Goal: Information Seeking & Learning: Learn about a topic

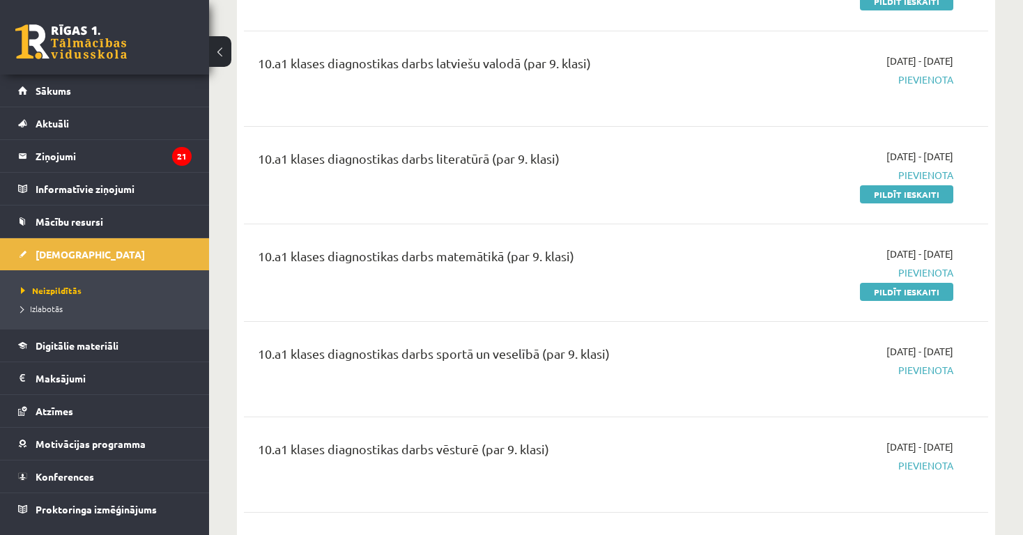
scroll to position [636, 0]
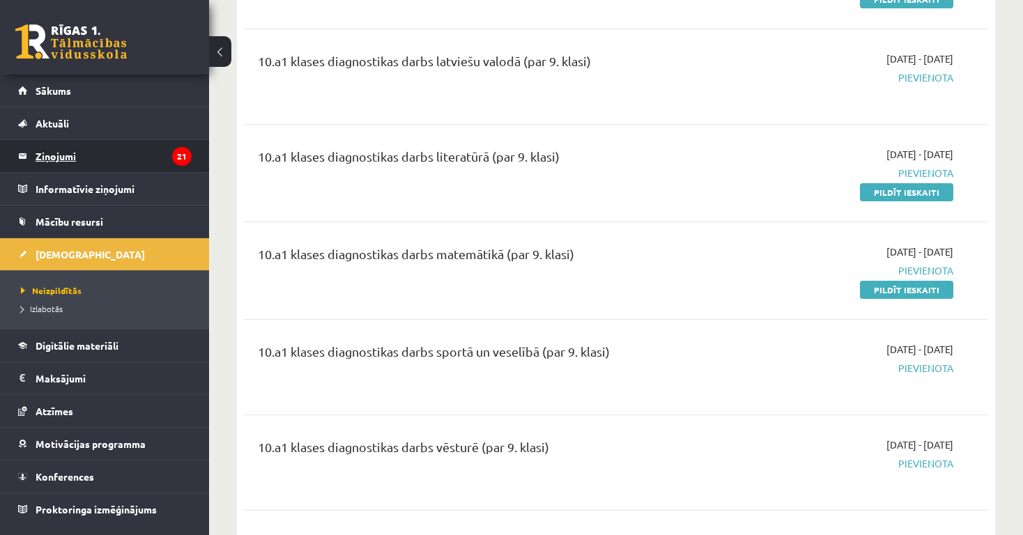
click at [52, 155] on legend "Ziņojumi 21" at bounding box center [114, 156] width 156 height 32
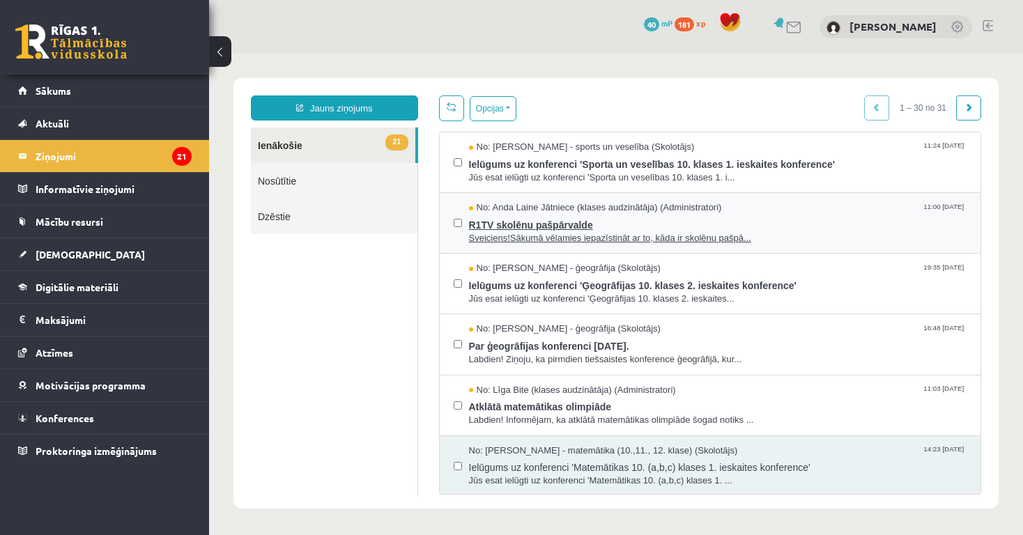
click at [526, 228] on span "R1TV skolēnu pašpārvalde" at bounding box center [718, 223] width 498 height 17
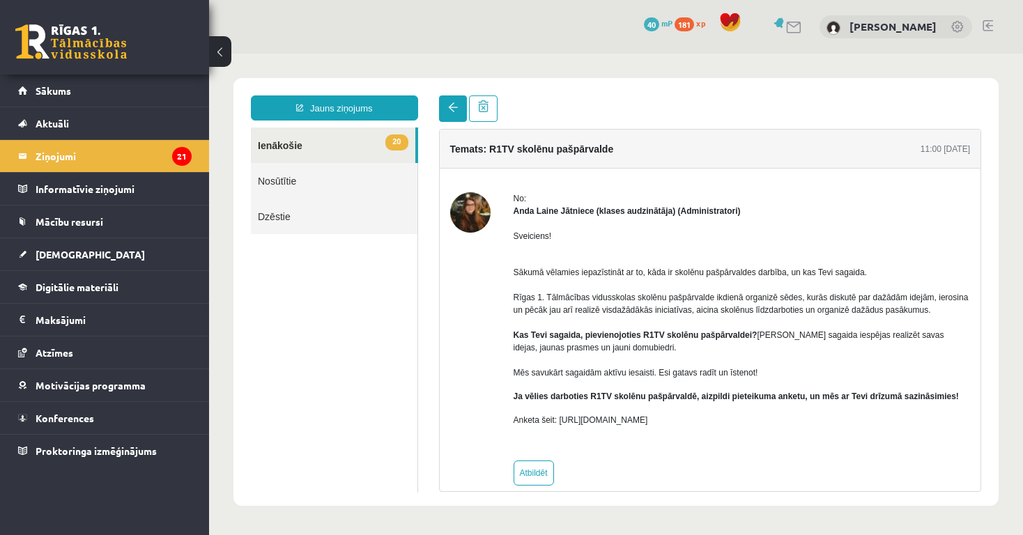
click at [450, 109] on span at bounding box center [453, 107] width 10 height 10
click at [451, 107] on span at bounding box center [453, 107] width 10 height 10
click at [453, 105] on span at bounding box center [453, 107] width 10 height 10
click at [453, 103] on span at bounding box center [453, 107] width 10 height 10
click at [68, 256] on span "[DEMOGRAPHIC_DATA]" at bounding box center [90, 254] width 109 height 13
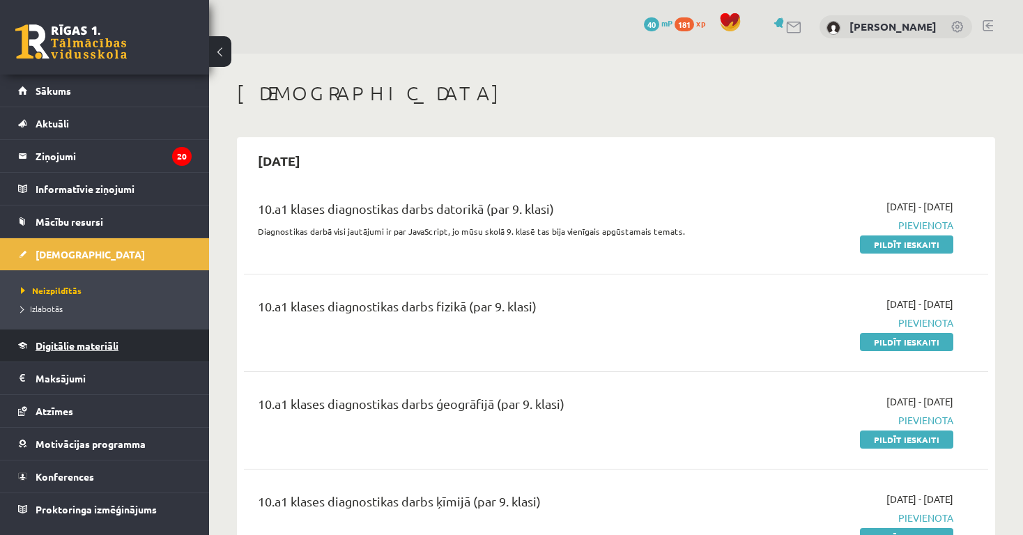
click at [103, 348] on span "Digitālie materiāli" at bounding box center [77, 345] width 83 height 13
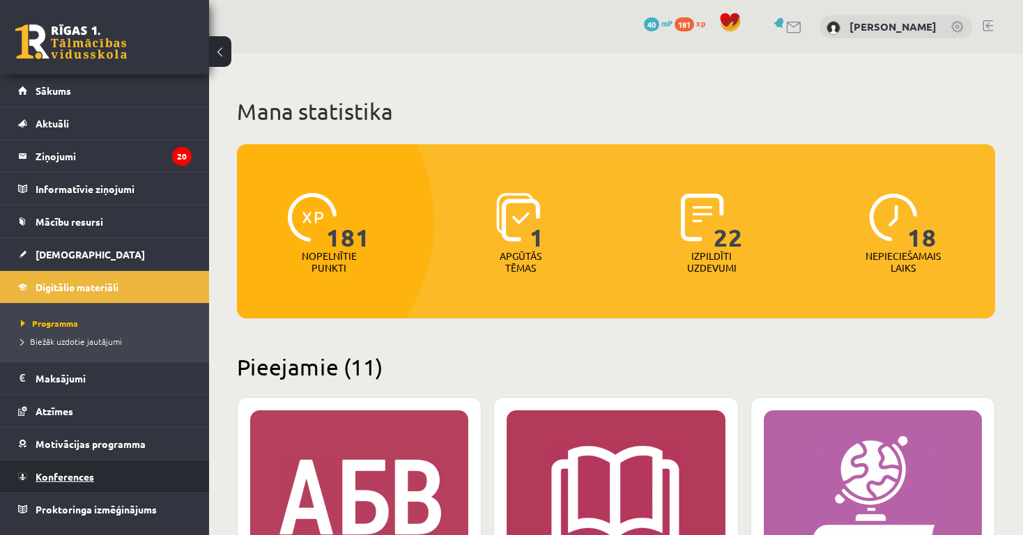
click at [70, 479] on span "Konferences" at bounding box center [65, 476] width 59 height 13
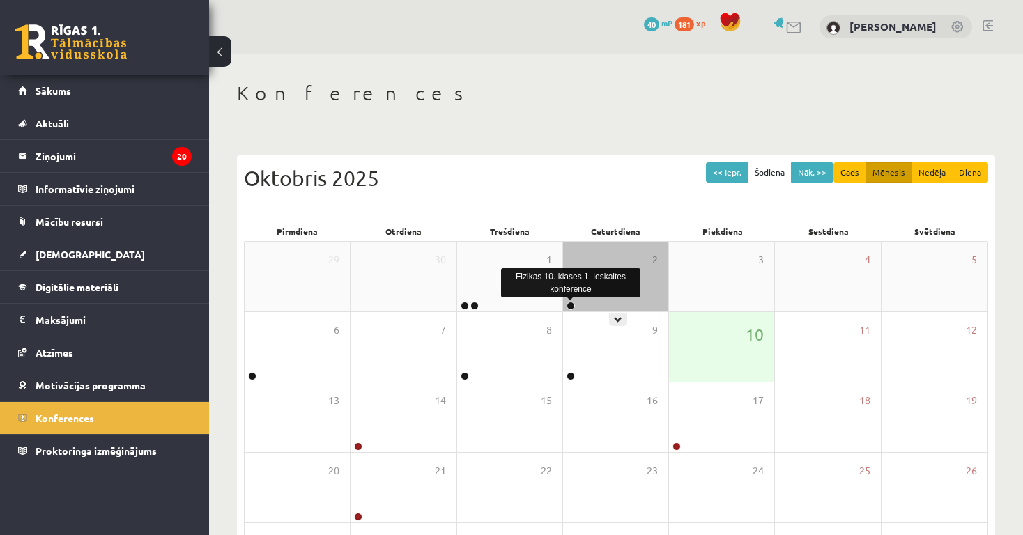
click at [569, 305] on link at bounding box center [571, 306] width 8 height 8
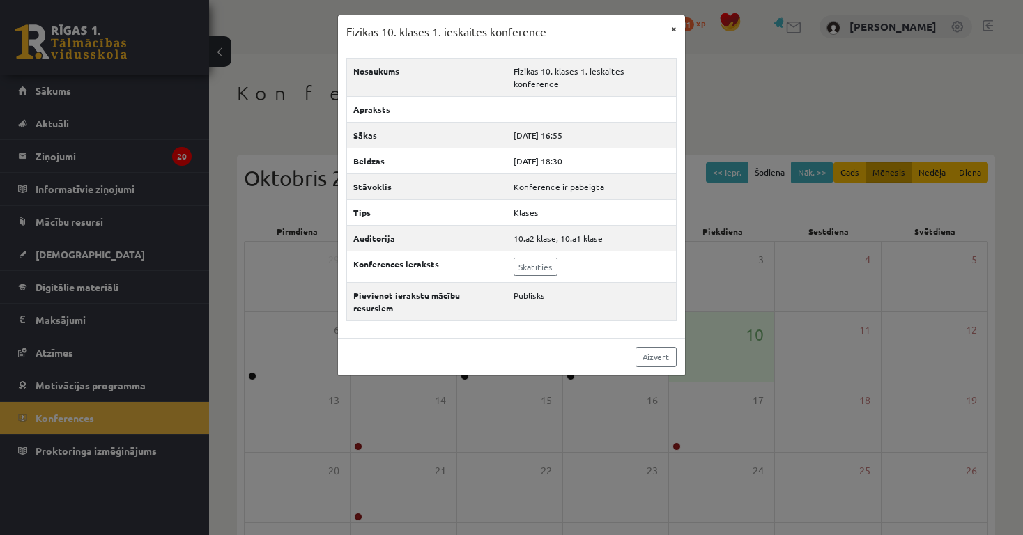
click at [674, 26] on button "×" at bounding box center [674, 28] width 22 height 26
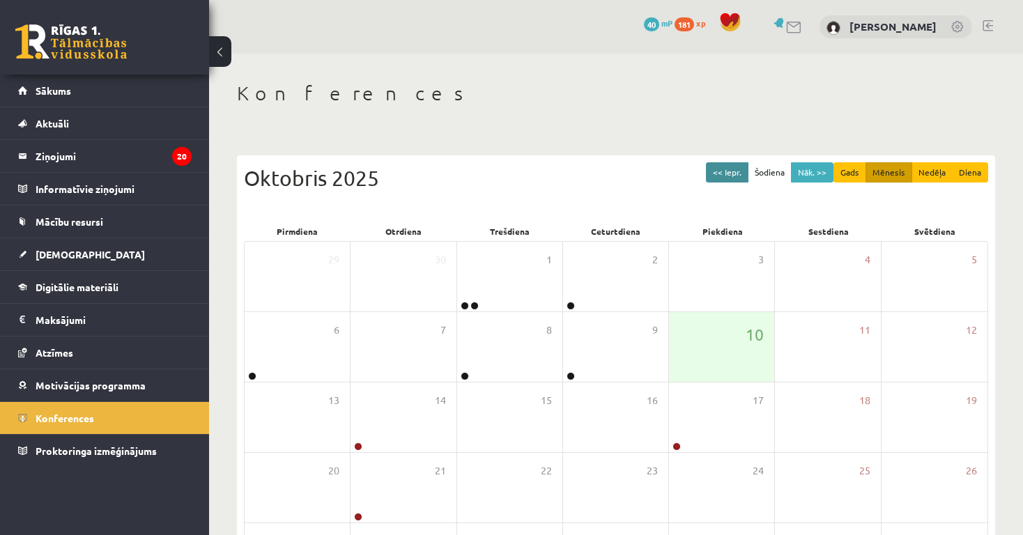
click at [725, 172] on button "<< Iepr." at bounding box center [727, 172] width 43 height 20
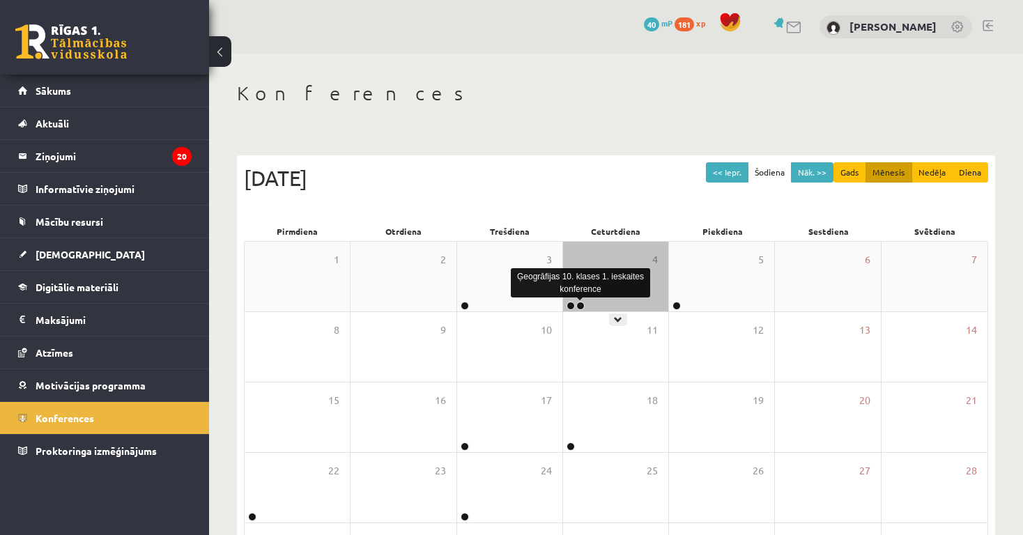
click at [581, 305] on link at bounding box center [580, 306] width 8 height 8
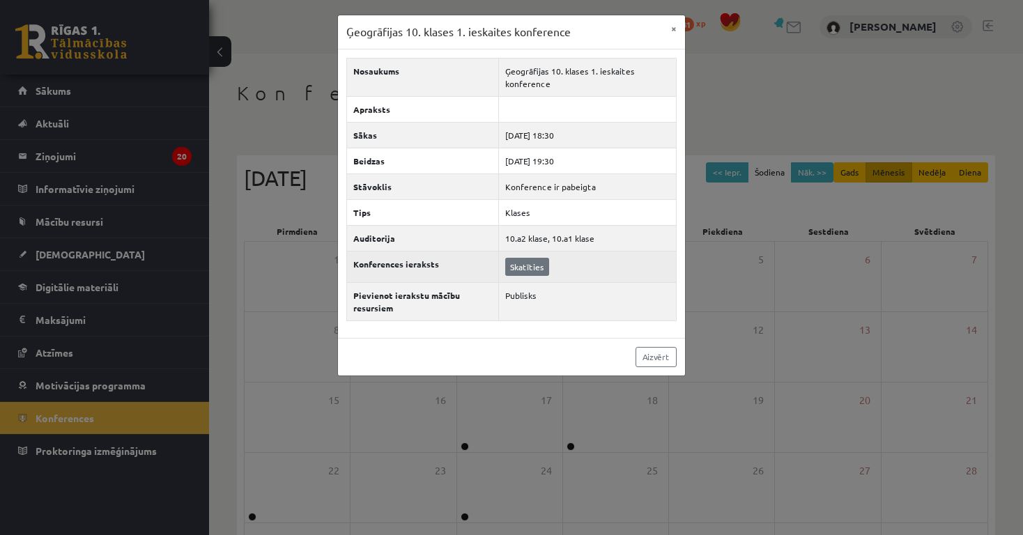
click at [528, 265] on link "Skatīties" at bounding box center [527, 267] width 44 height 18
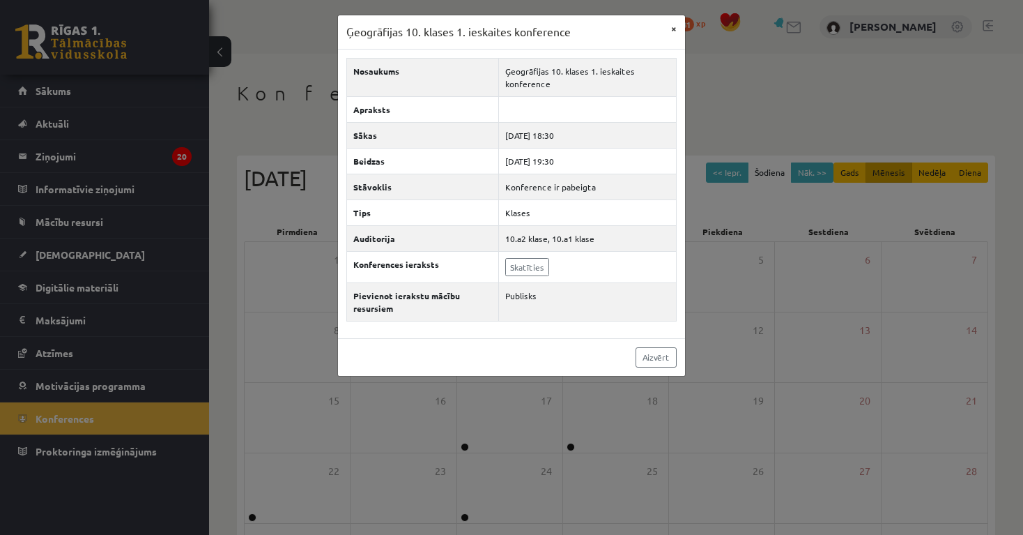
click at [675, 29] on button "×" at bounding box center [674, 28] width 22 height 26
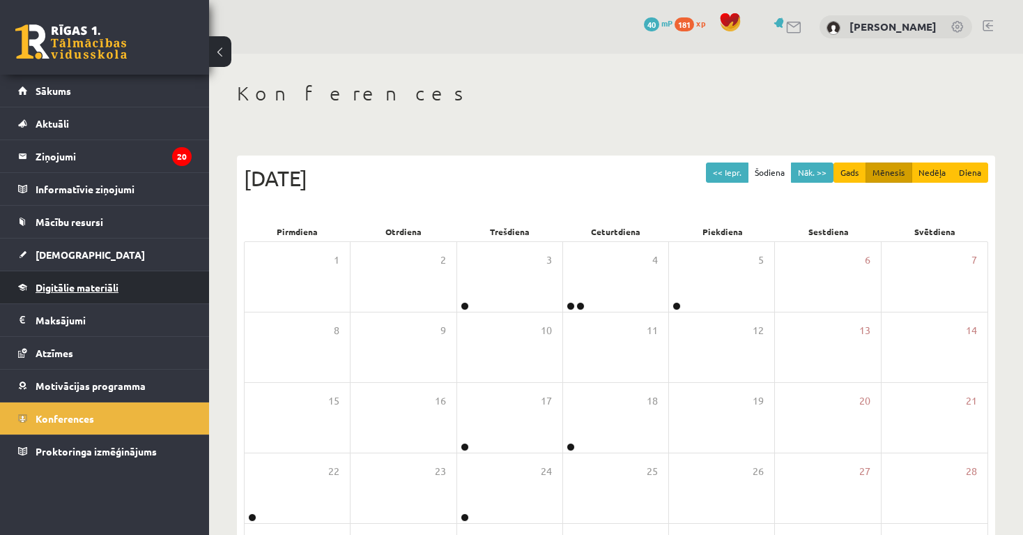
click at [74, 288] on span "Digitālie materiāli" at bounding box center [77, 287] width 83 height 13
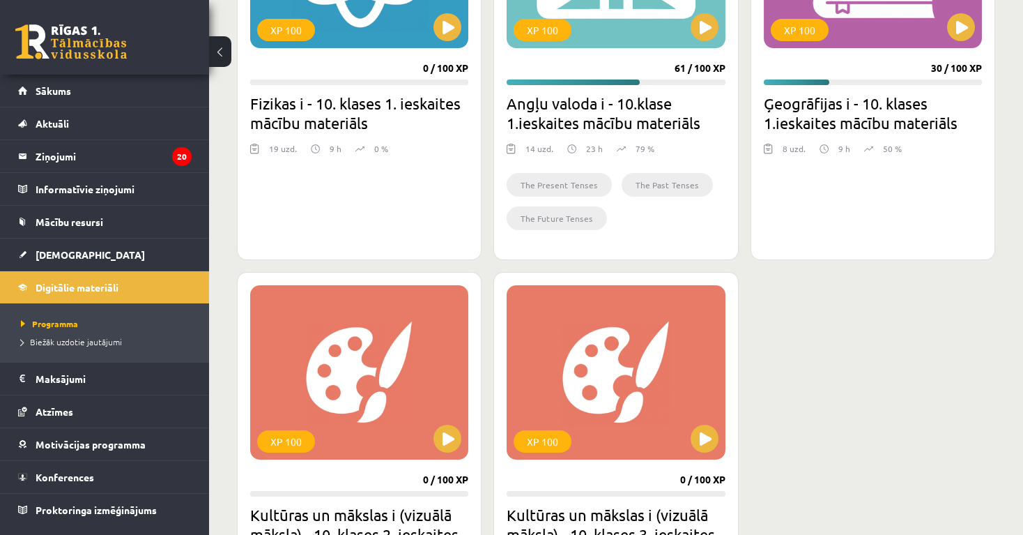
scroll to position [1429, 0]
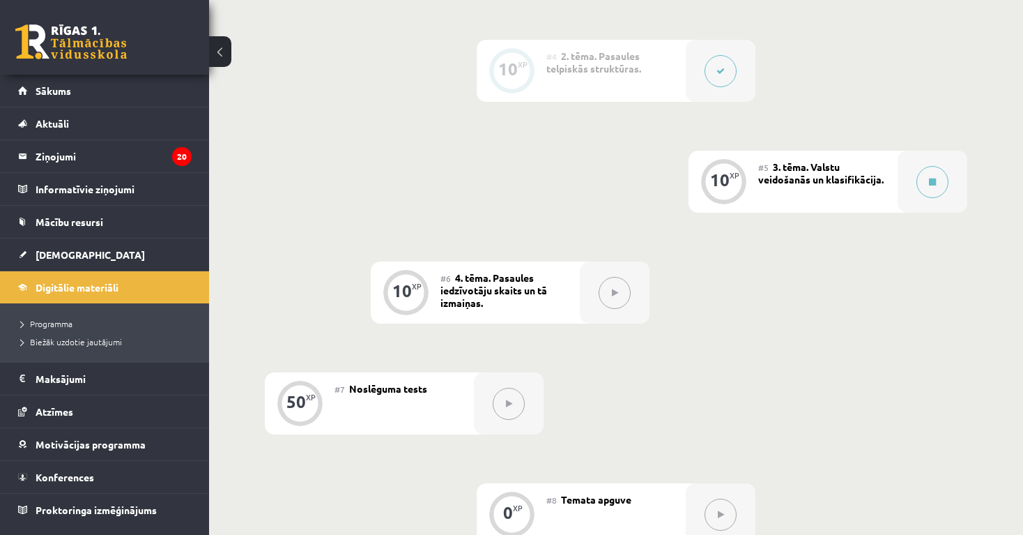
scroll to position [702, 0]
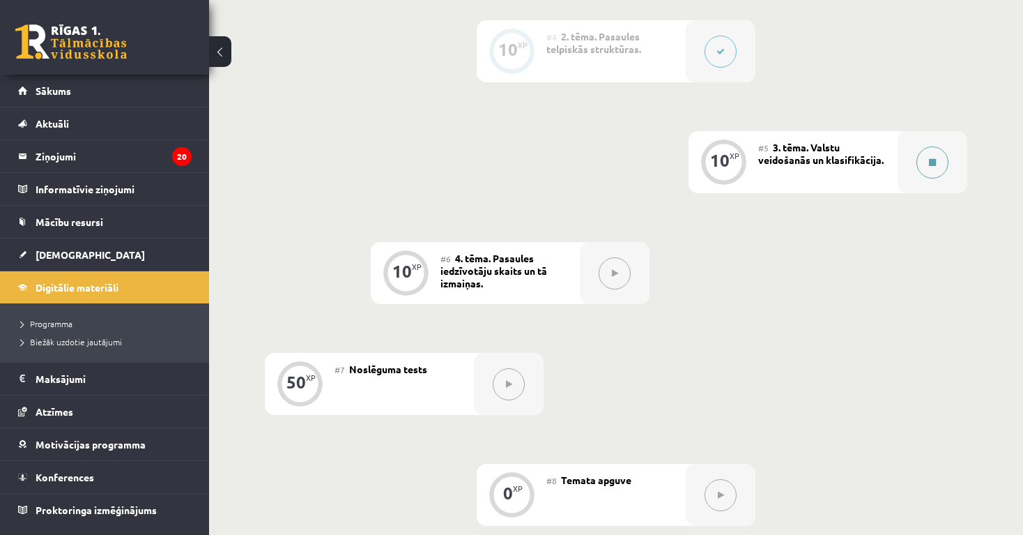
click at [935, 162] on icon at bounding box center [932, 162] width 7 height 8
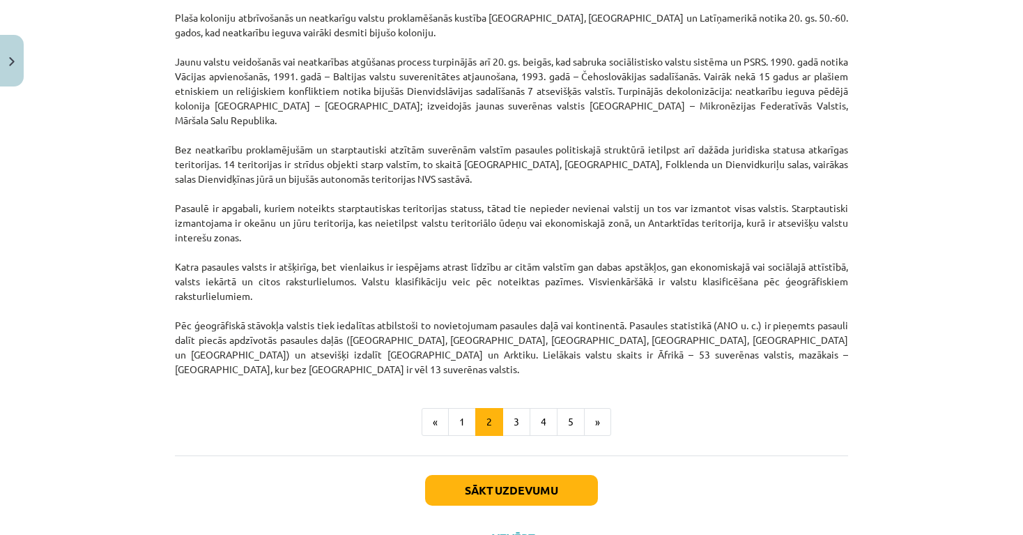
scroll to position [1171, 0]
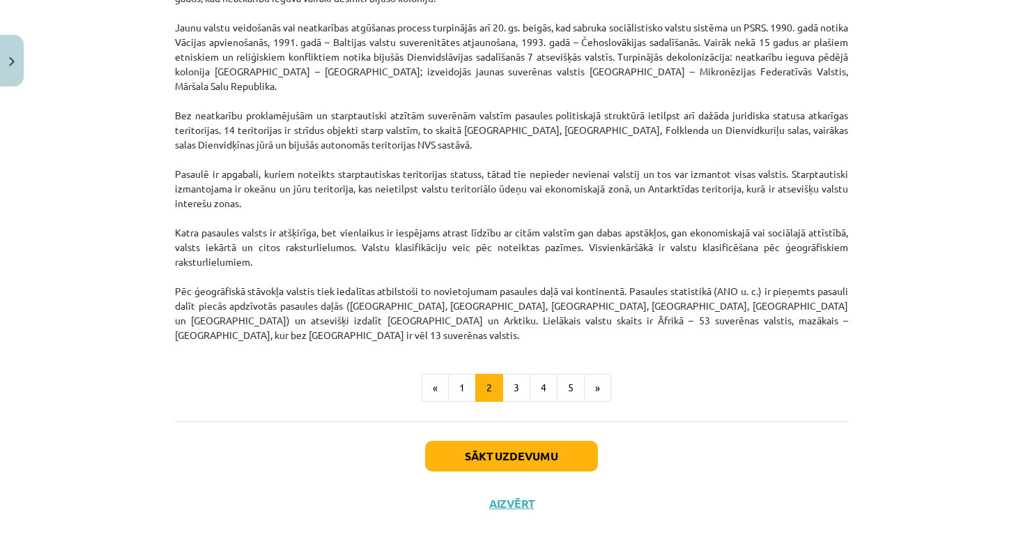
drag, startPoint x: 821, startPoint y: 288, endPoint x: 840, endPoint y: 557, distance: 269.7
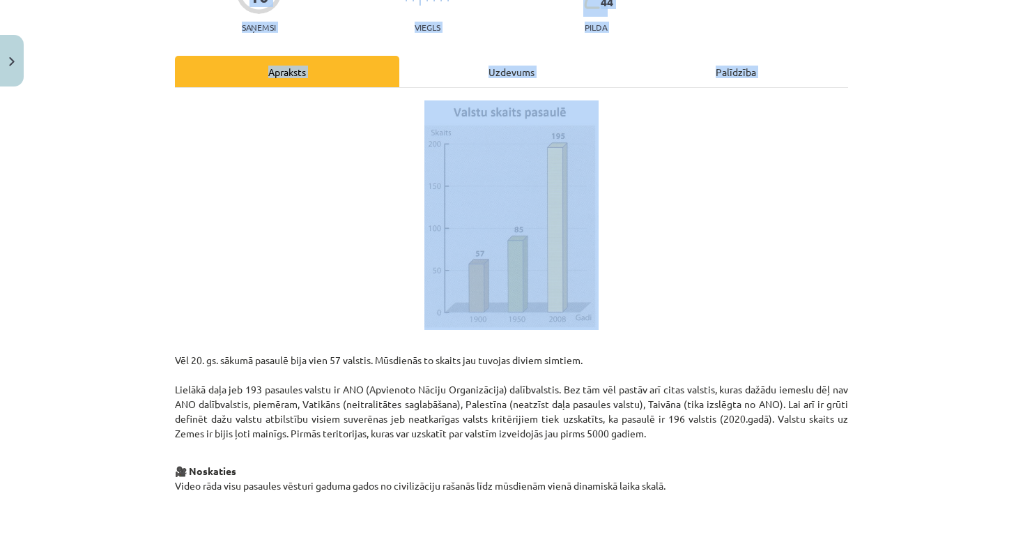
scroll to position [167, 0]
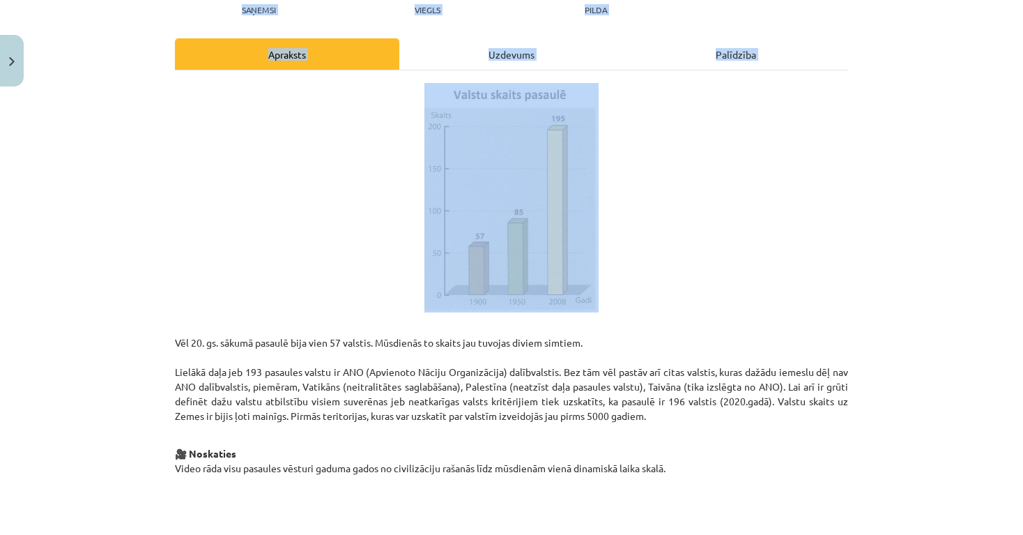
click at [922, 222] on div "Mācību tēma: Ģeogrāfijas i - 10. klases 1.ieskaites mācību materiāls #5 3. tēma…" at bounding box center [511, 267] width 1023 height 535
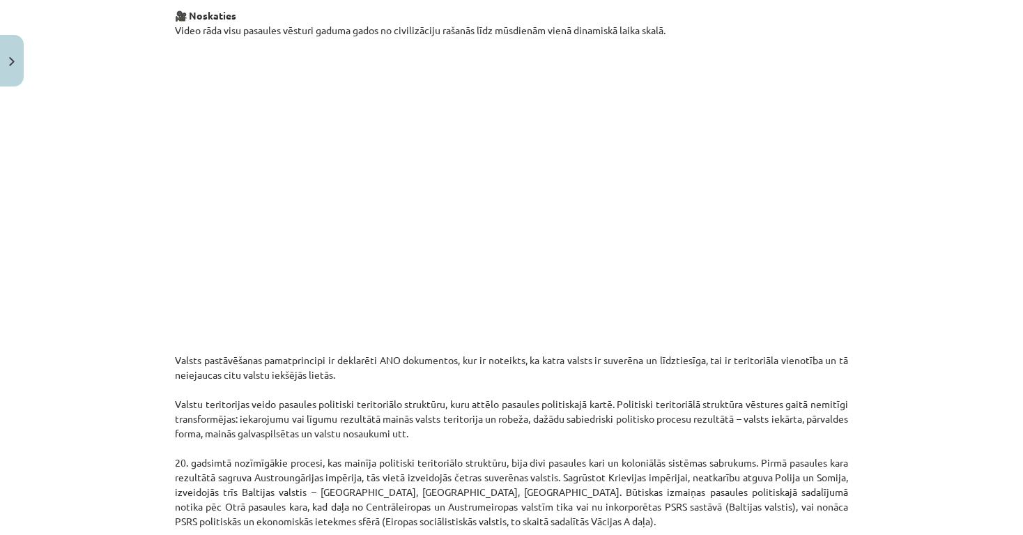
drag, startPoint x: 886, startPoint y: 404, endPoint x: 893, endPoint y: 544, distance: 140.3
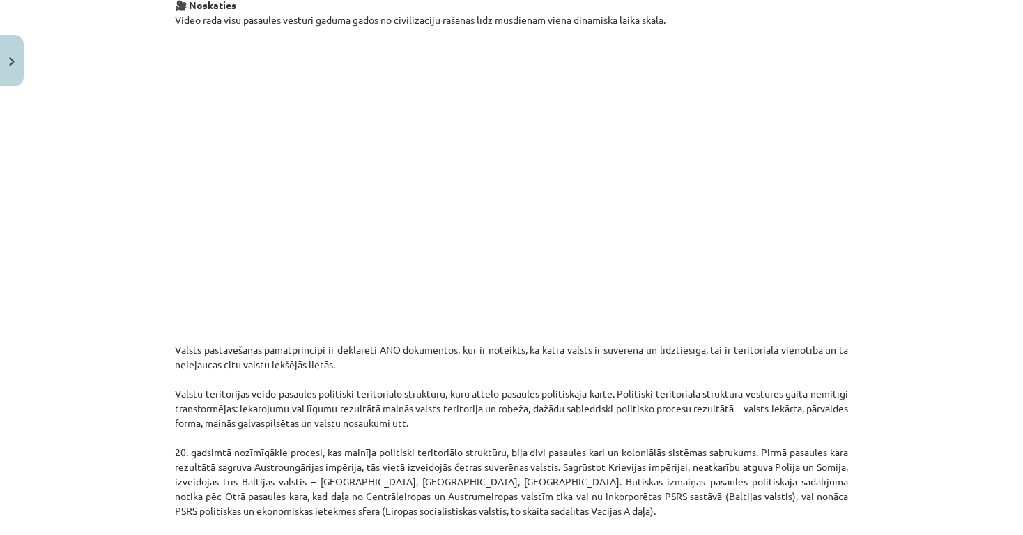
drag, startPoint x: 971, startPoint y: 234, endPoint x: 955, endPoint y: 321, distance: 87.9
click at [955, 321] on div "Mācību tēma: Ģeogrāfijas i - 10. klases 1.ieskaites mācību materiāls #5 3. tēma…" at bounding box center [511, 267] width 1023 height 535
drag, startPoint x: 935, startPoint y: 357, endPoint x: 974, endPoint y: 394, distance: 54.2
click at [995, 486] on div "Mācību tēma: Ģeogrāfijas i - 10. klases 1.ieskaites mācību materiāls #5 3. tēma…" at bounding box center [511, 267] width 1023 height 535
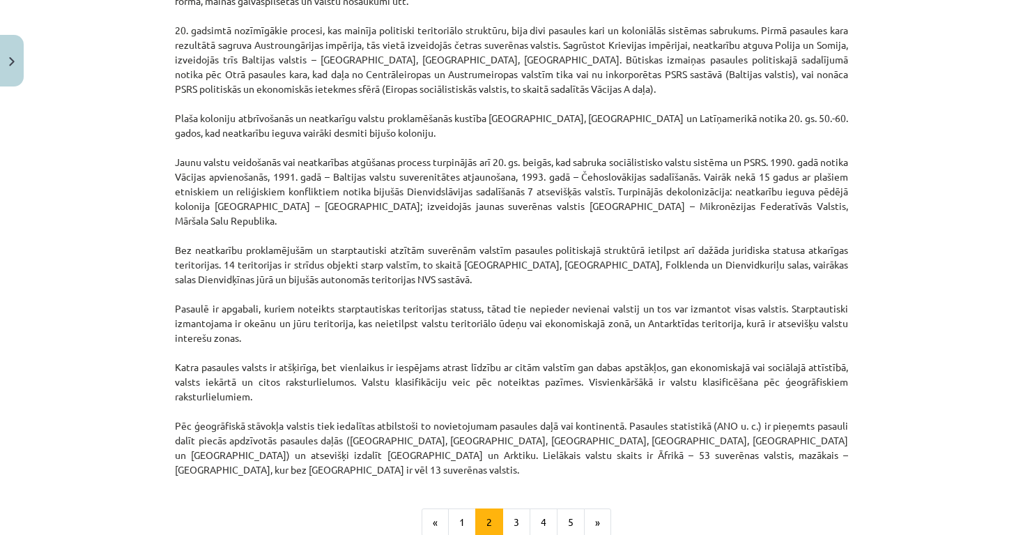
drag, startPoint x: 972, startPoint y: 386, endPoint x: 981, endPoint y: 535, distance: 149.4
click at [519, 507] on button "3" at bounding box center [516, 521] width 28 height 28
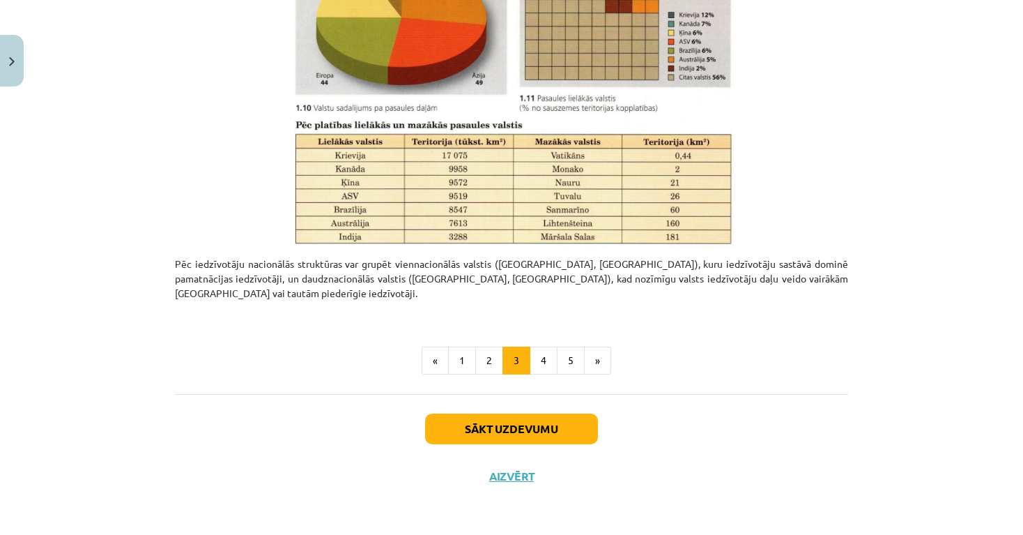
scroll to position [633, 0]
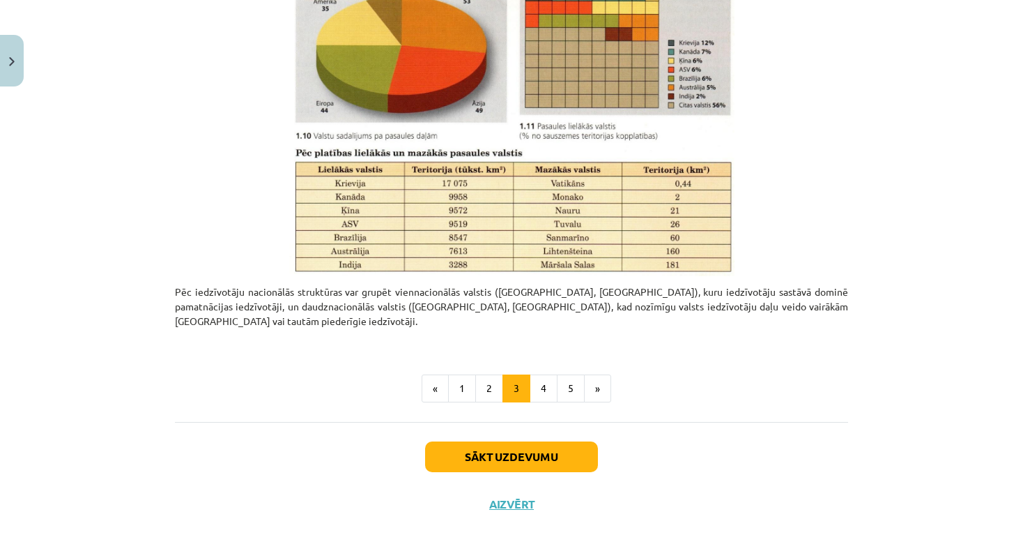
click at [954, 300] on div "Mācību tēma: Ģeogrāfijas i - 10. klases 1.ieskaites mācību materiāls #5 3. tēma…" at bounding box center [511, 267] width 1023 height 535
drag, startPoint x: 954, startPoint y: 300, endPoint x: 937, endPoint y: 54, distance: 246.6
click at [937, 54] on div "Mācību tēma: Ģeogrāfijas i - 10. klases 1.ieskaites mācību materiāls #5 3. tēma…" at bounding box center [511, 267] width 1023 height 535
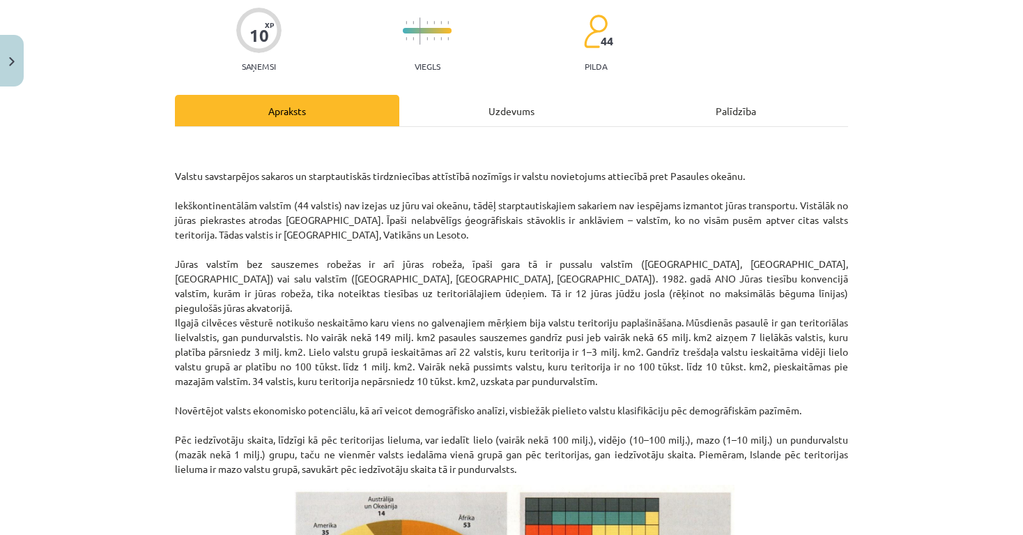
drag, startPoint x: 955, startPoint y: 17, endPoint x: 951, endPoint y: -11, distance: 28.3
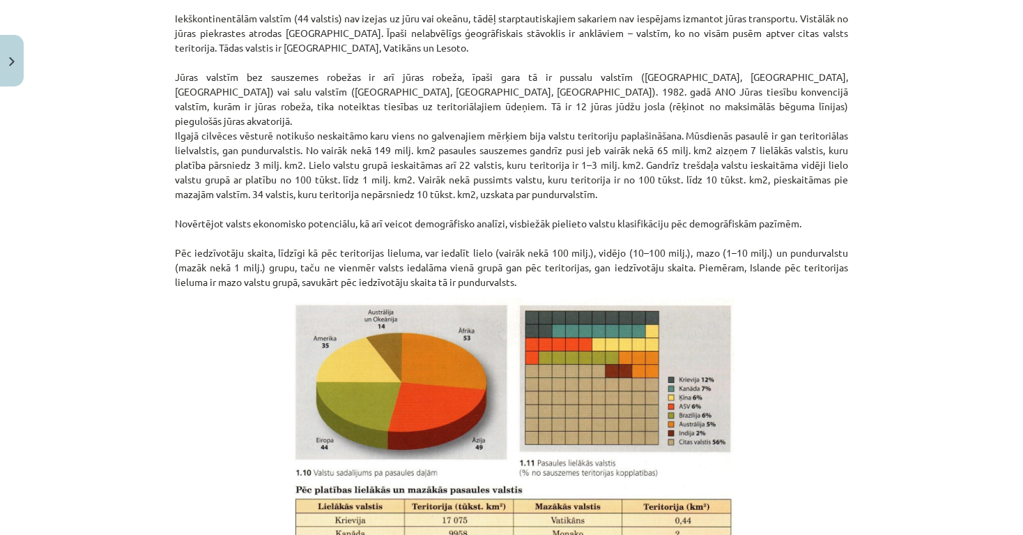
scroll to position [303, 0]
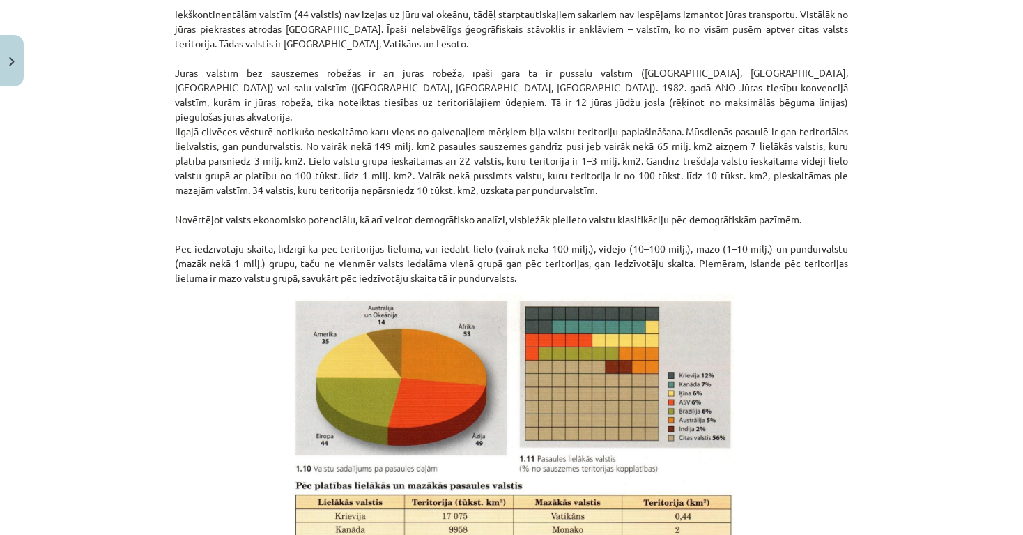
drag, startPoint x: 937, startPoint y: 233, endPoint x: 947, endPoint y: 536, distance: 303.3
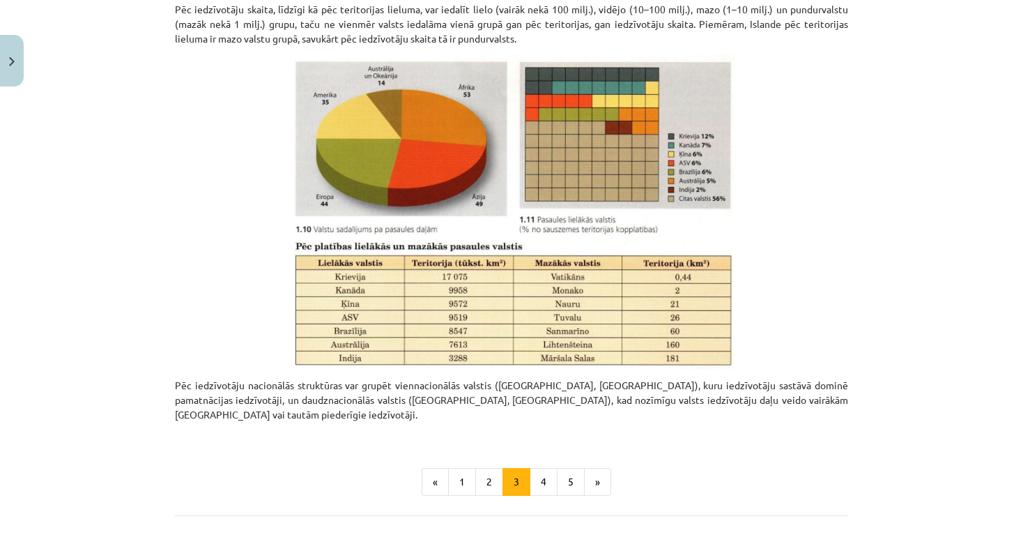
scroll to position [617, 0]
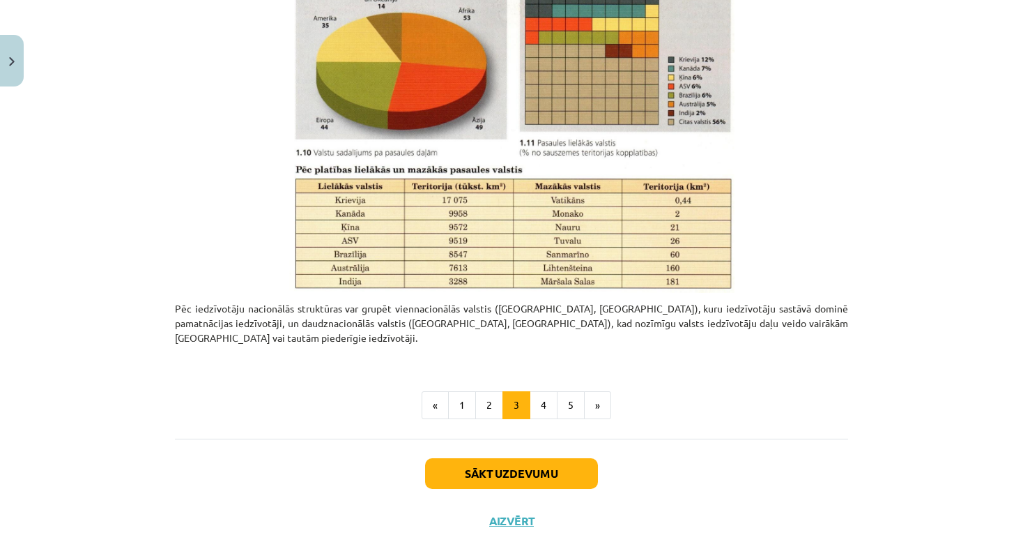
drag, startPoint x: 864, startPoint y: 318, endPoint x: 874, endPoint y: 549, distance: 230.9
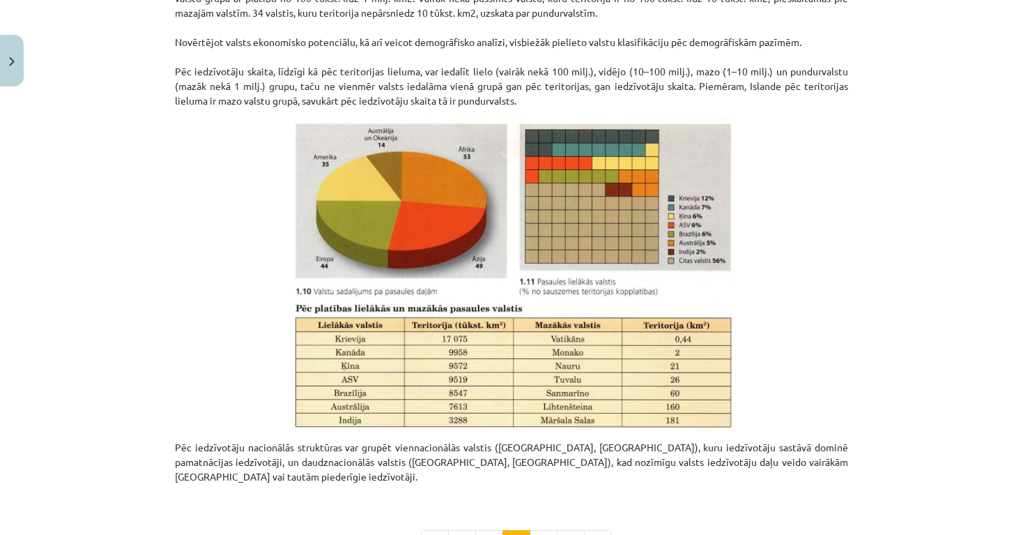
scroll to position [493, 0]
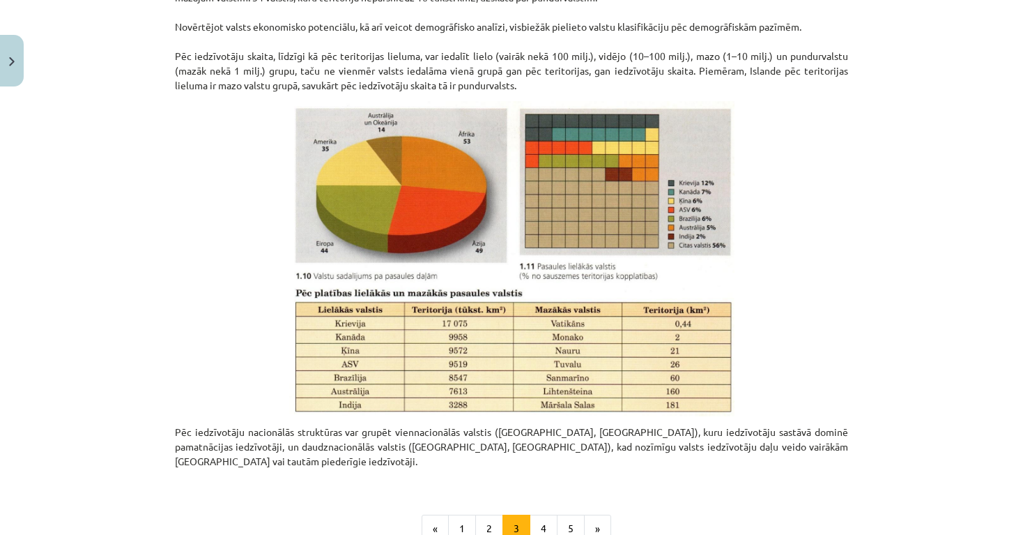
drag, startPoint x: 1002, startPoint y: 358, endPoint x: 963, endPoint y: 78, distance: 282.2
click at [963, 78] on div "Mācību tēma: Ģeogrāfijas i - 10. klases 1.ieskaites mācību materiāls #5 3. tēma…" at bounding box center [511, 267] width 1023 height 535
click at [544, 514] on button "4" at bounding box center [544, 528] width 28 height 28
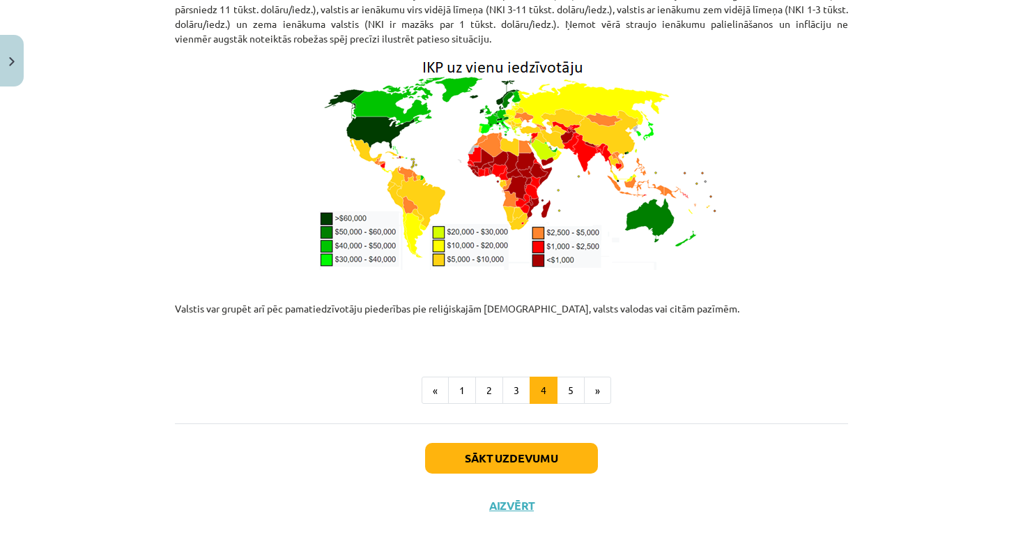
scroll to position [937, 0]
drag, startPoint x: 922, startPoint y: 234, endPoint x: 891, endPoint y: 555, distance: 322.1
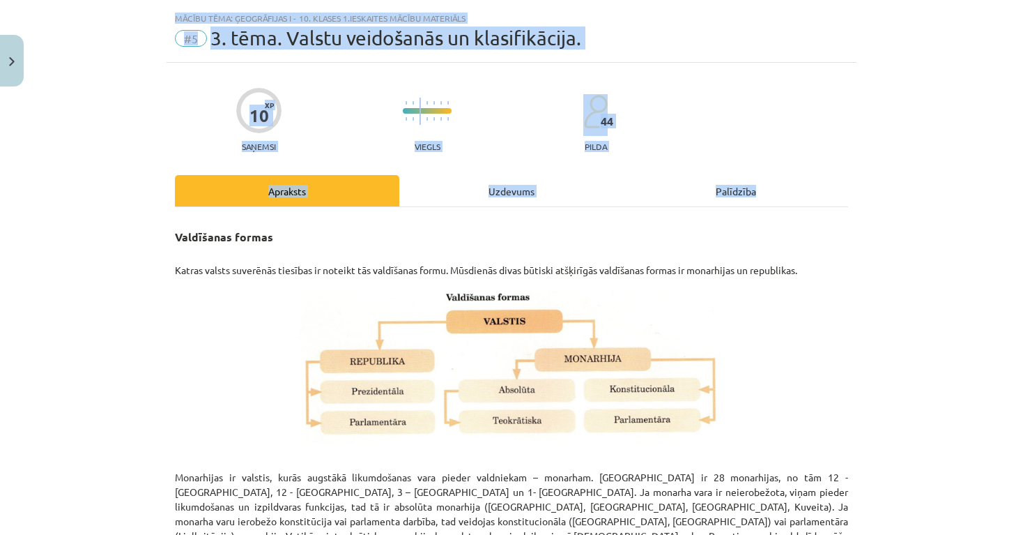
scroll to position [6, 0]
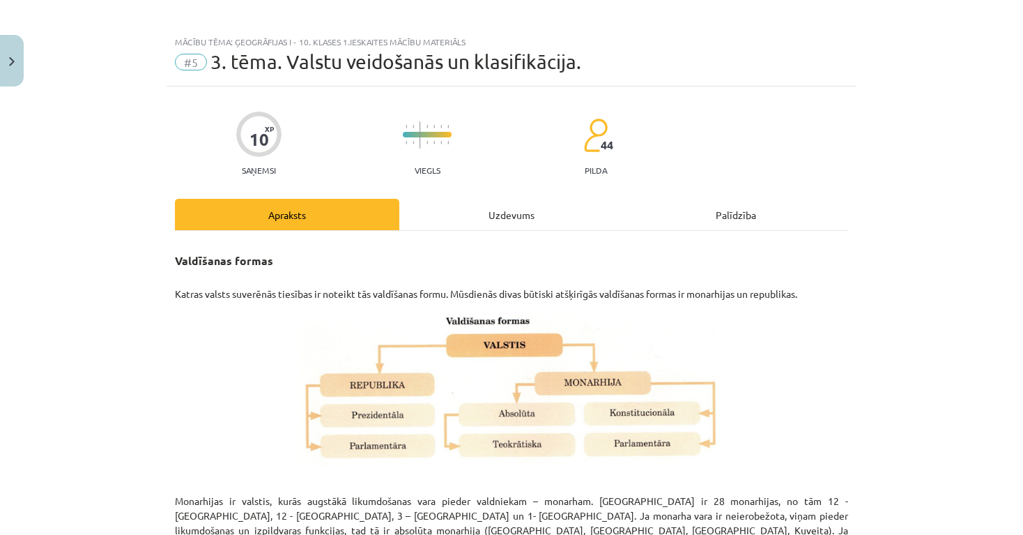
click at [963, 105] on div "Mācību tēma: Ģeogrāfijas i - 10. klases 1.ieskaites mācību materiāls #5 3. tēma…" at bounding box center [511, 267] width 1023 height 535
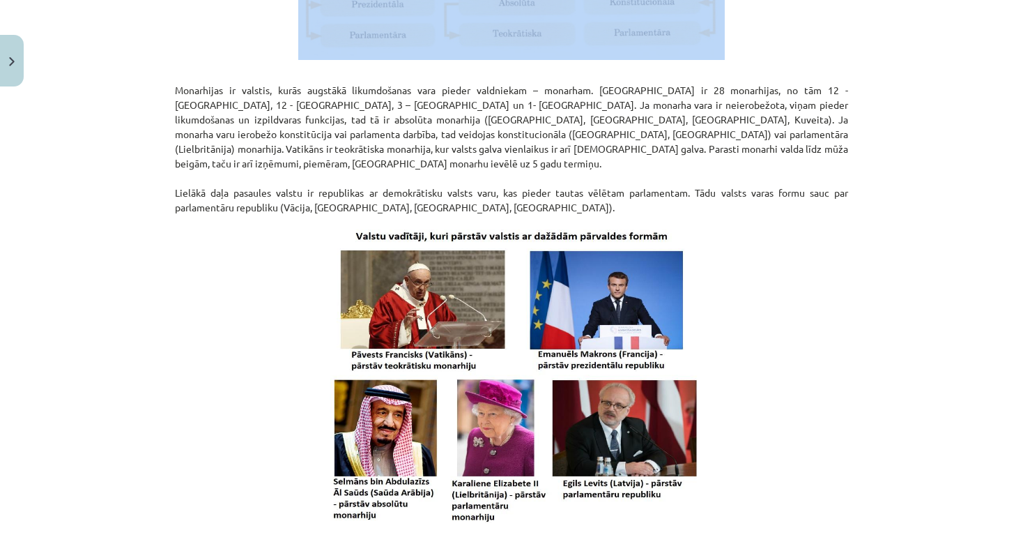
scroll to position [429, 0]
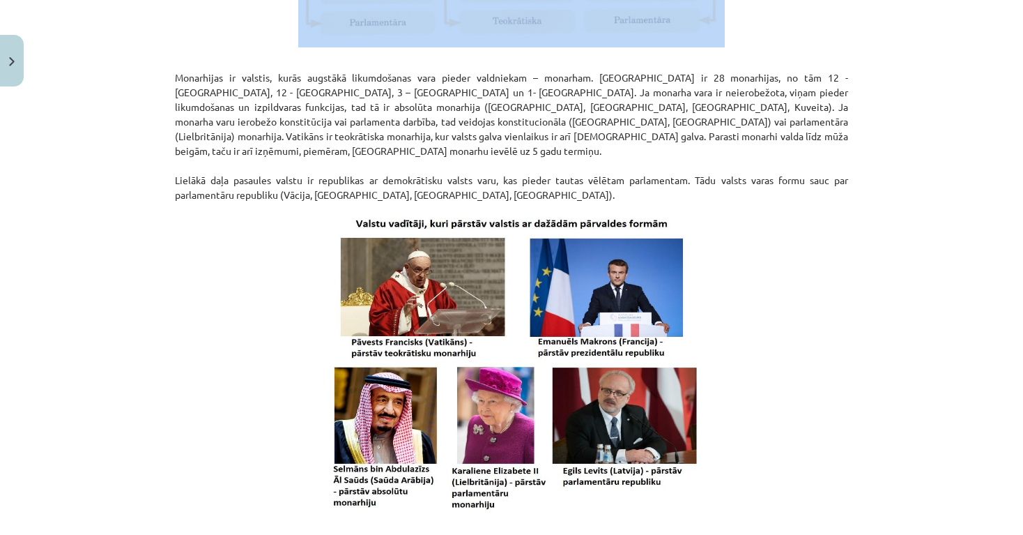
drag, startPoint x: 935, startPoint y: 317, endPoint x: 953, endPoint y: 538, distance: 221.7
click at [912, 339] on div "Mācību tēma: Ģeogrāfijas i - 10. klases 1.ieskaites mācību materiāls #5 3. tēma…" at bounding box center [511, 267] width 1023 height 535
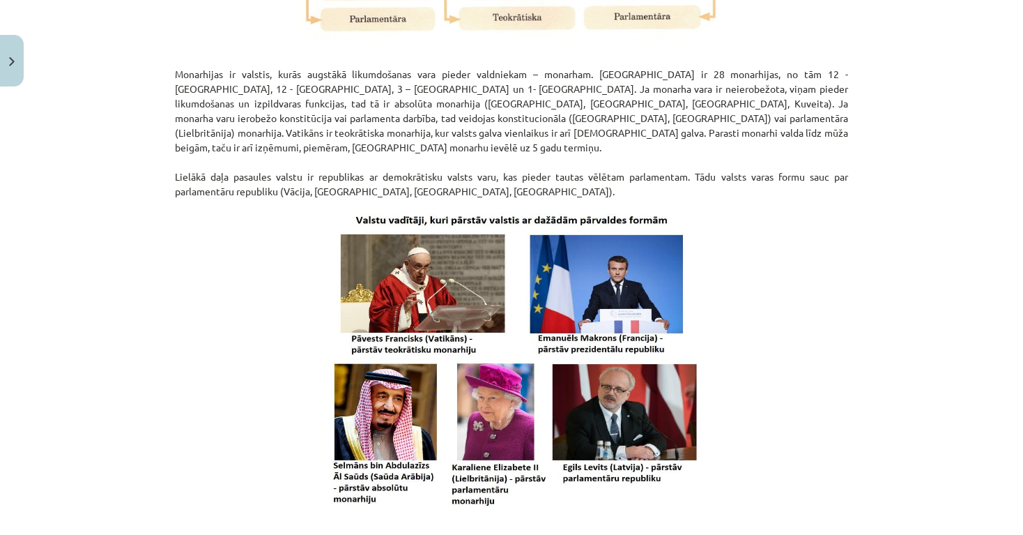
scroll to position [434, 0]
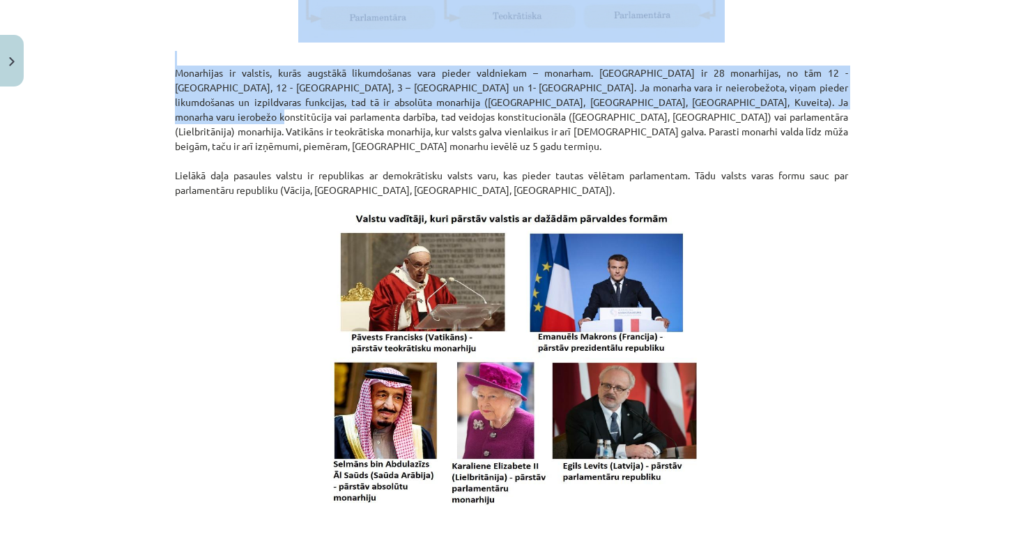
drag, startPoint x: 950, startPoint y: 283, endPoint x: 1022, endPoint y: 332, distance: 87.8
click at [959, 505] on div "Mācību tēma: Ģeogrāfijas i - 10. klases 1.ieskaites mācību materiāls #5 3. tēma…" at bounding box center [511, 267] width 1023 height 535
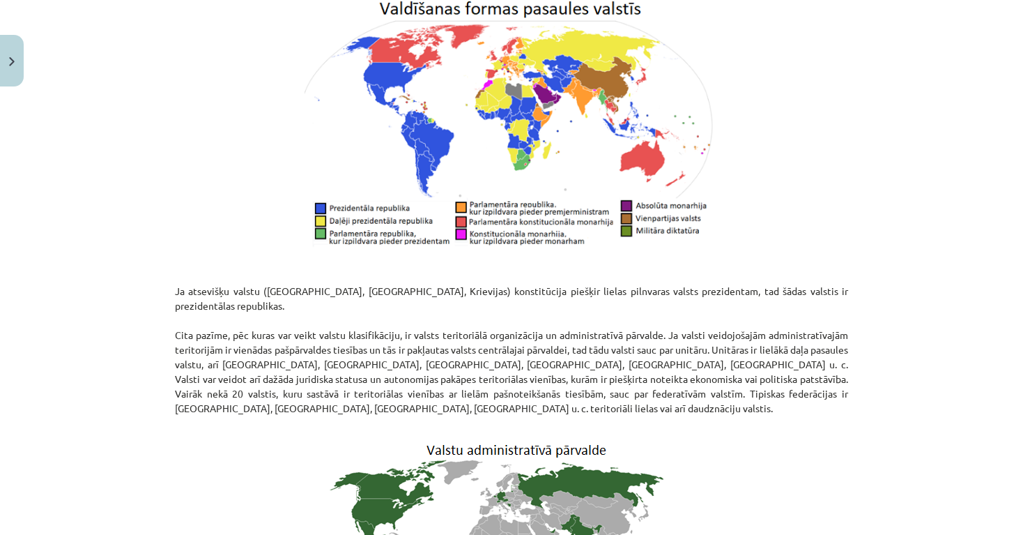
scroll to position [994, 0]
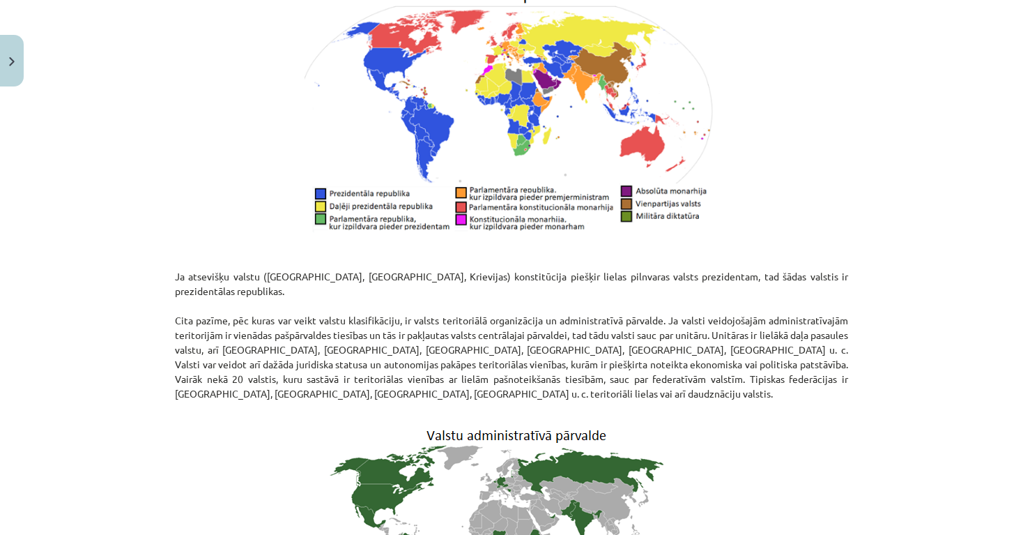
drag, startPoint x: 965, startPoint y: 291, endPoint x: 991, endPoint y: 539, distance: 249.4
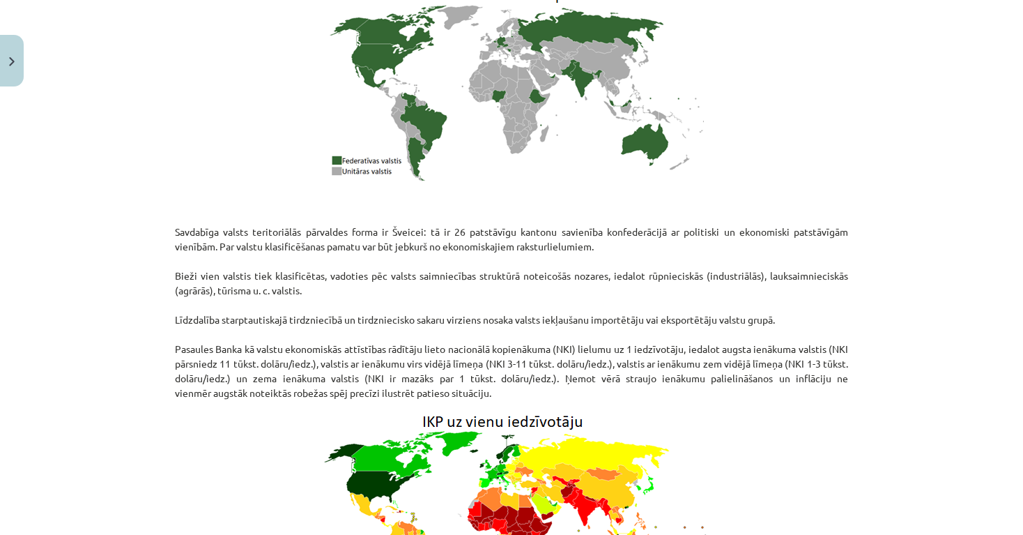
drag, startPoint x: 895, startPoint y: 369, endPoint x: 914, endPoint y: 539, distance: 171.2
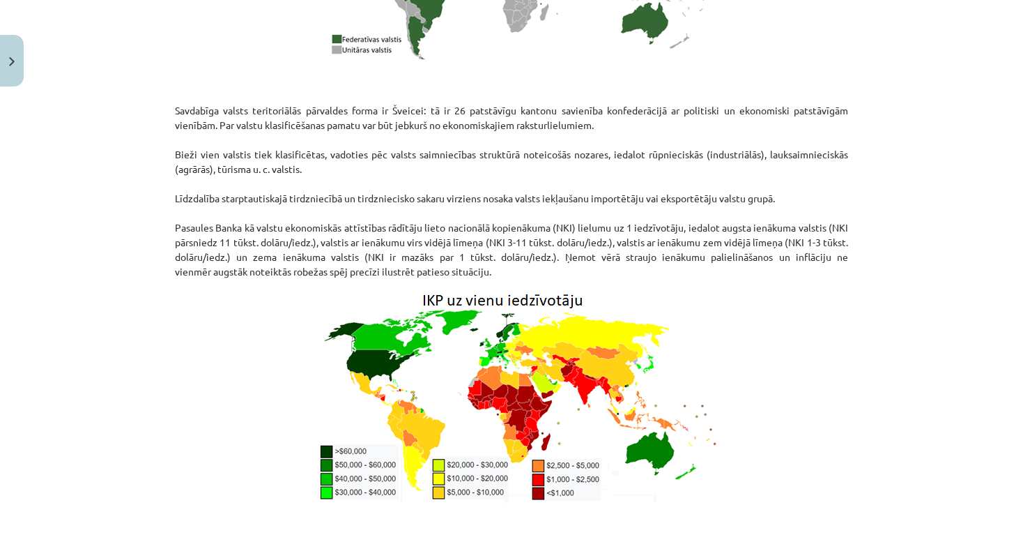
drag, startPoint x: 927, startPoint y: 406, endPoint x: 970, endPoint y: 537, distance: 138.0
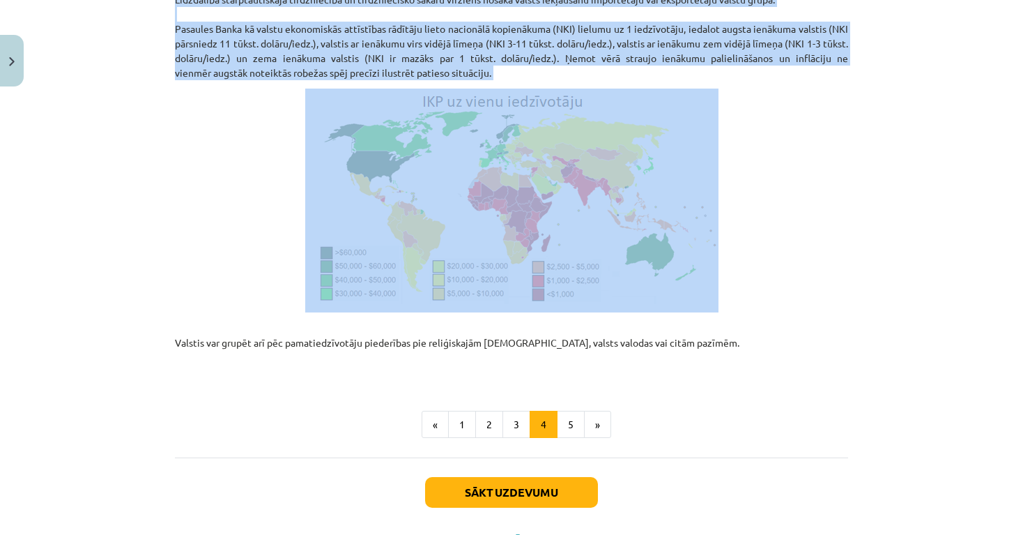
scroll to position [1788, 0]
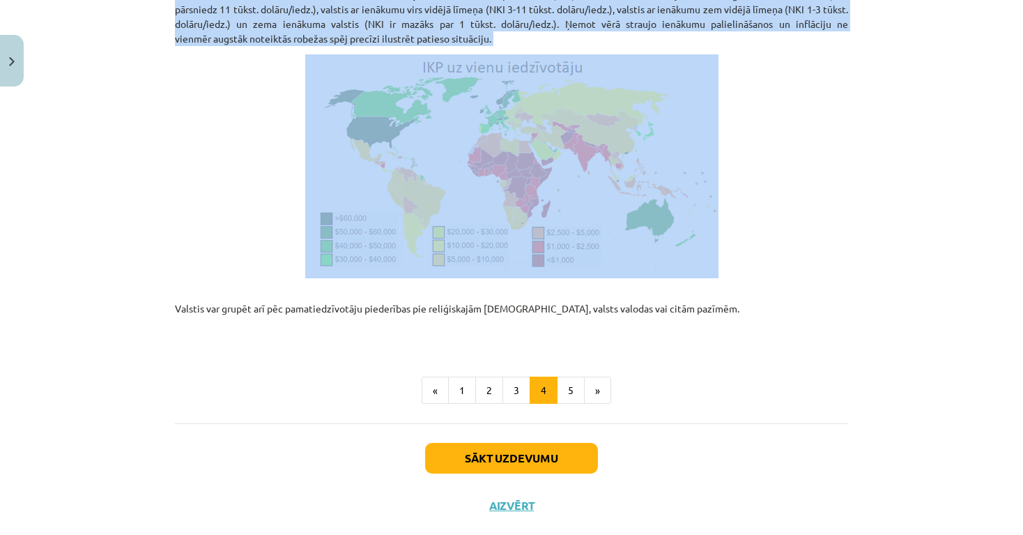
drag, startPoint x: 807, startPoint y: 399, endPoint x: 861, endPoint y: 464, distance: 84.6
